Goal: Entertainment & Leisure: Consume media (video, audio)

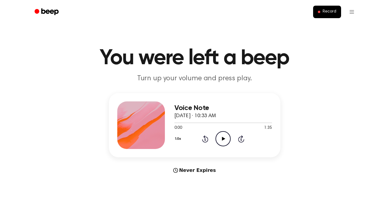
click at [225, 136] on icon "Play Audio" at bounding box center [222, 138] width 15 height 15
click at [225, 139] on icon at bounding box center [223, 139] width 3 height 4
click at [225, 139] on icon "Pause Audio" at bounding box center [222, 138] width 15 height 15
